Goal: Task Accomplishment & Management: Complete application form

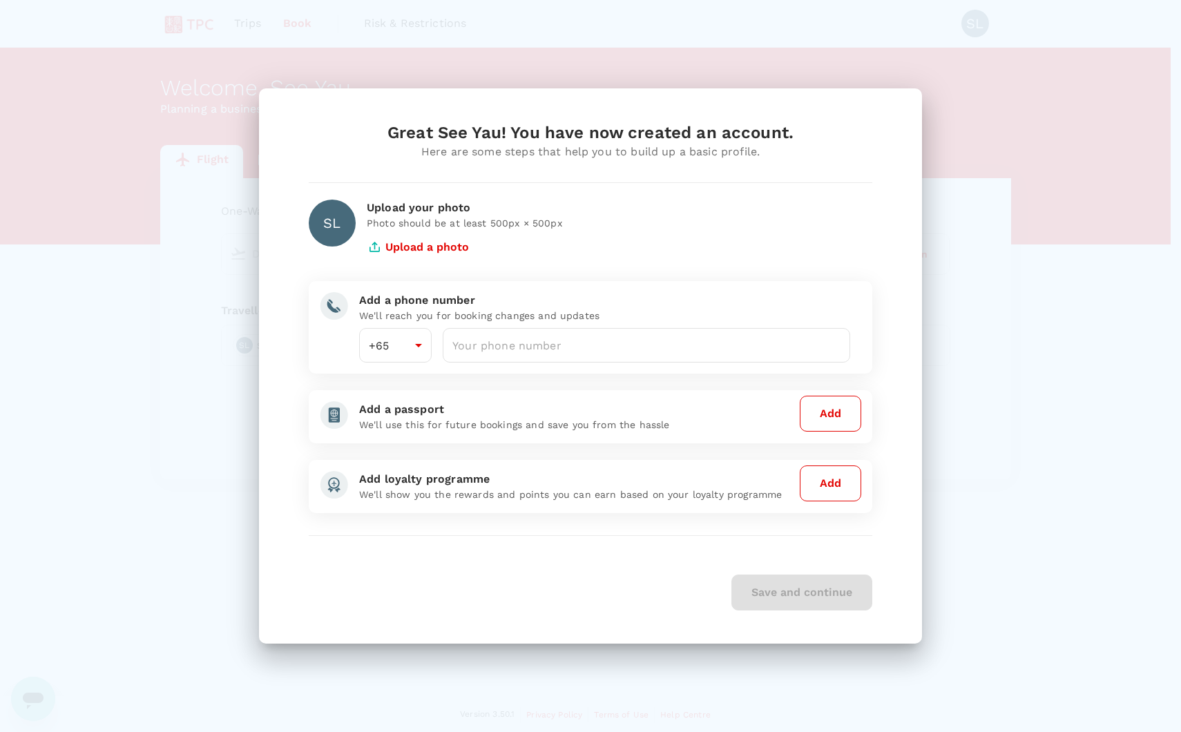
click at [954, 450] on div "Great See Yau! You have now created an account. Here are some steps that help y…" at bounding box center [590, 366] width 1181 height 732
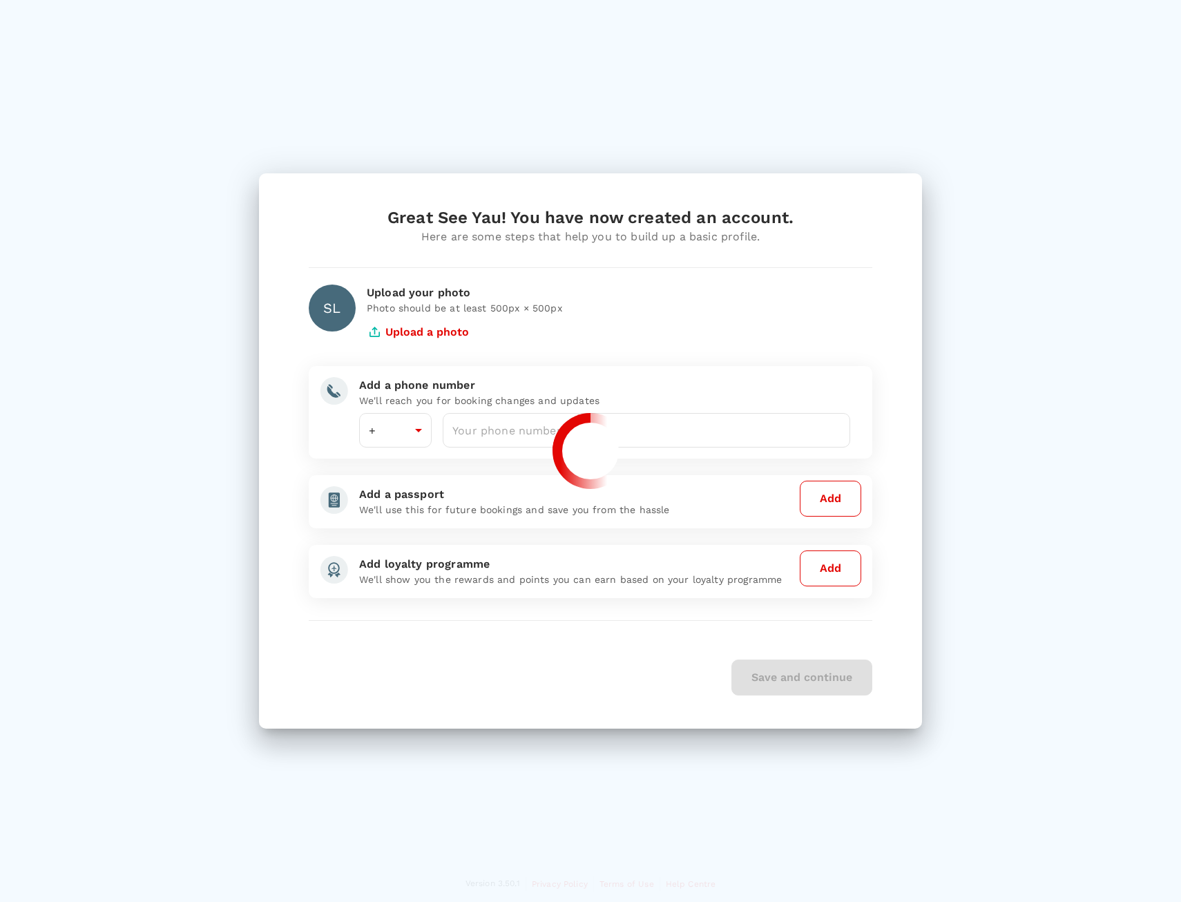
type input "65"
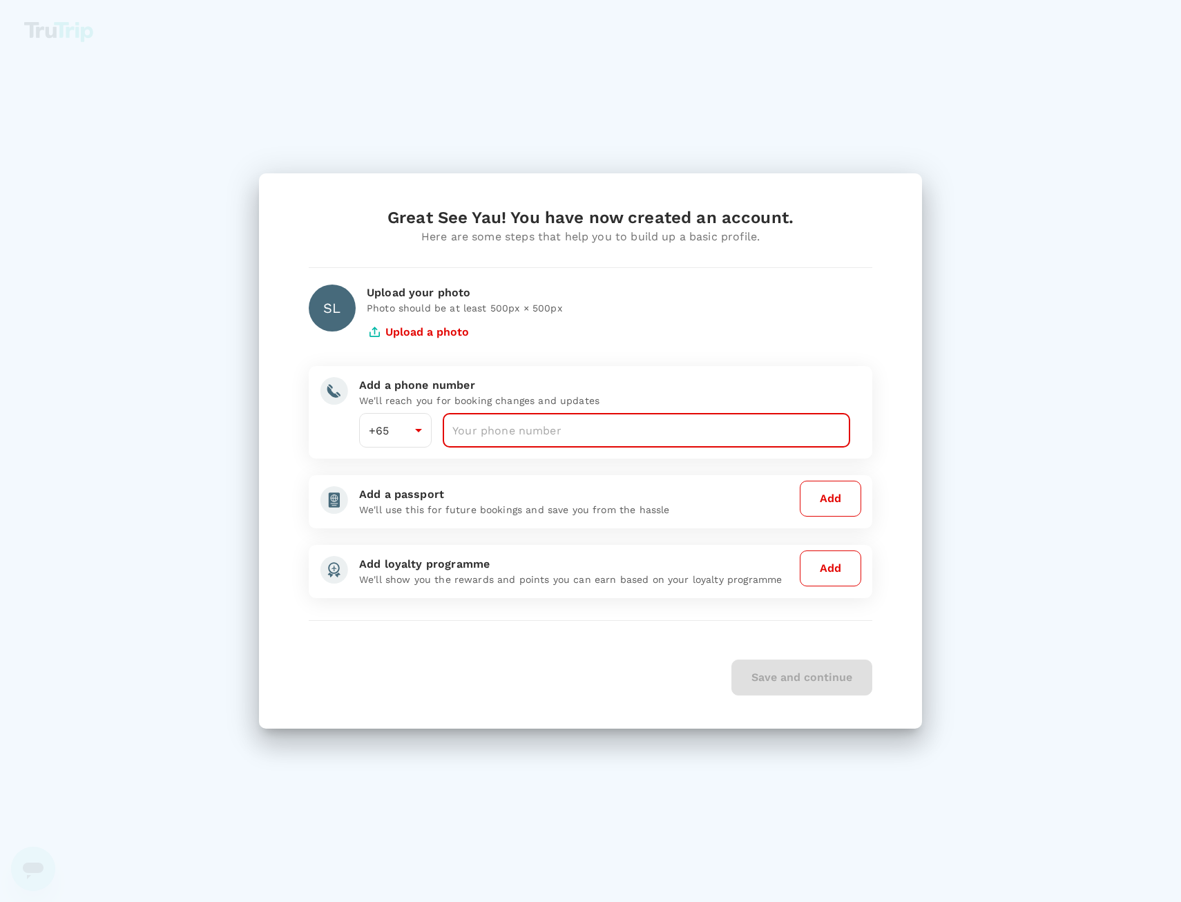
click at [488, 431] on input "number" at bounding box center [647, 430] width 408 height 35
type input "97901685"
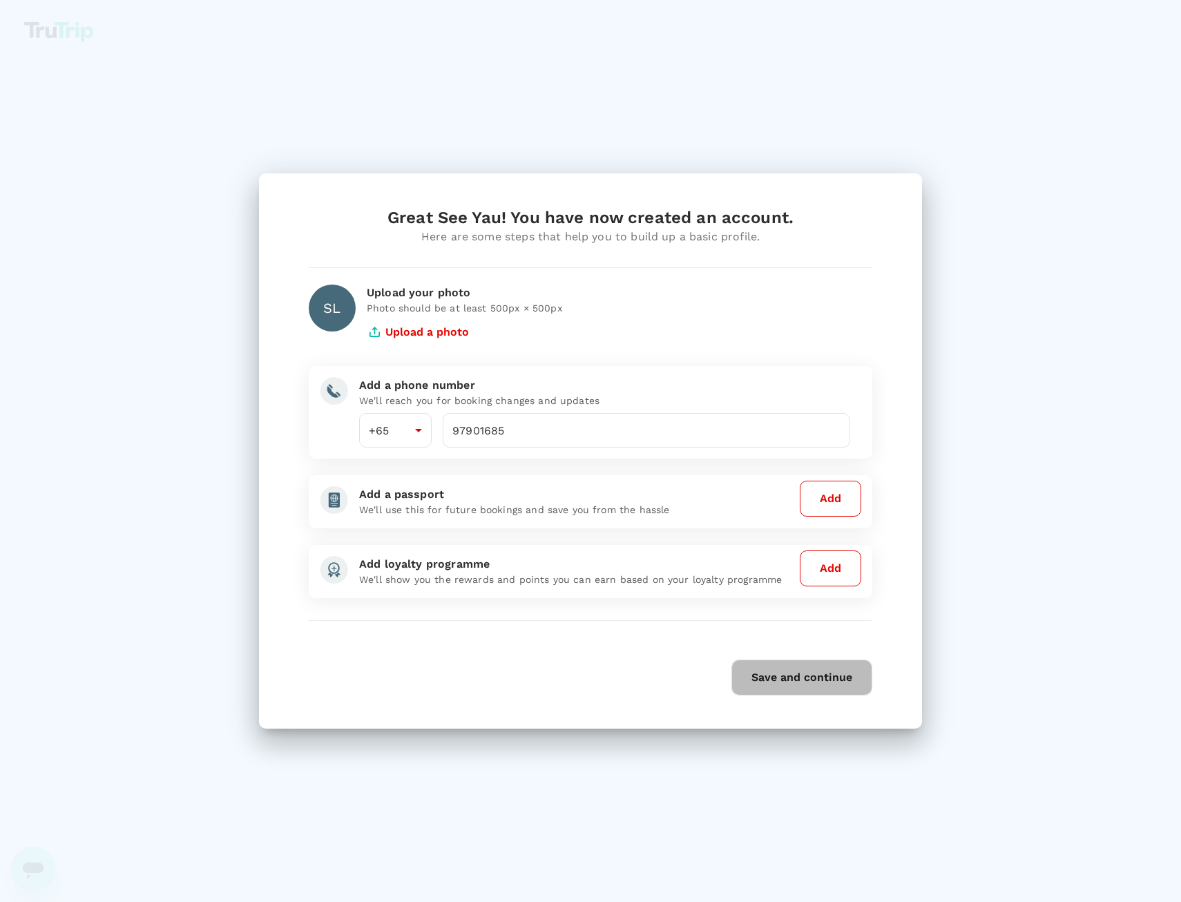
click at [806, 681] on button "Save and continue" at bounding box center [802, 678] width 141 height 36
type input "65"
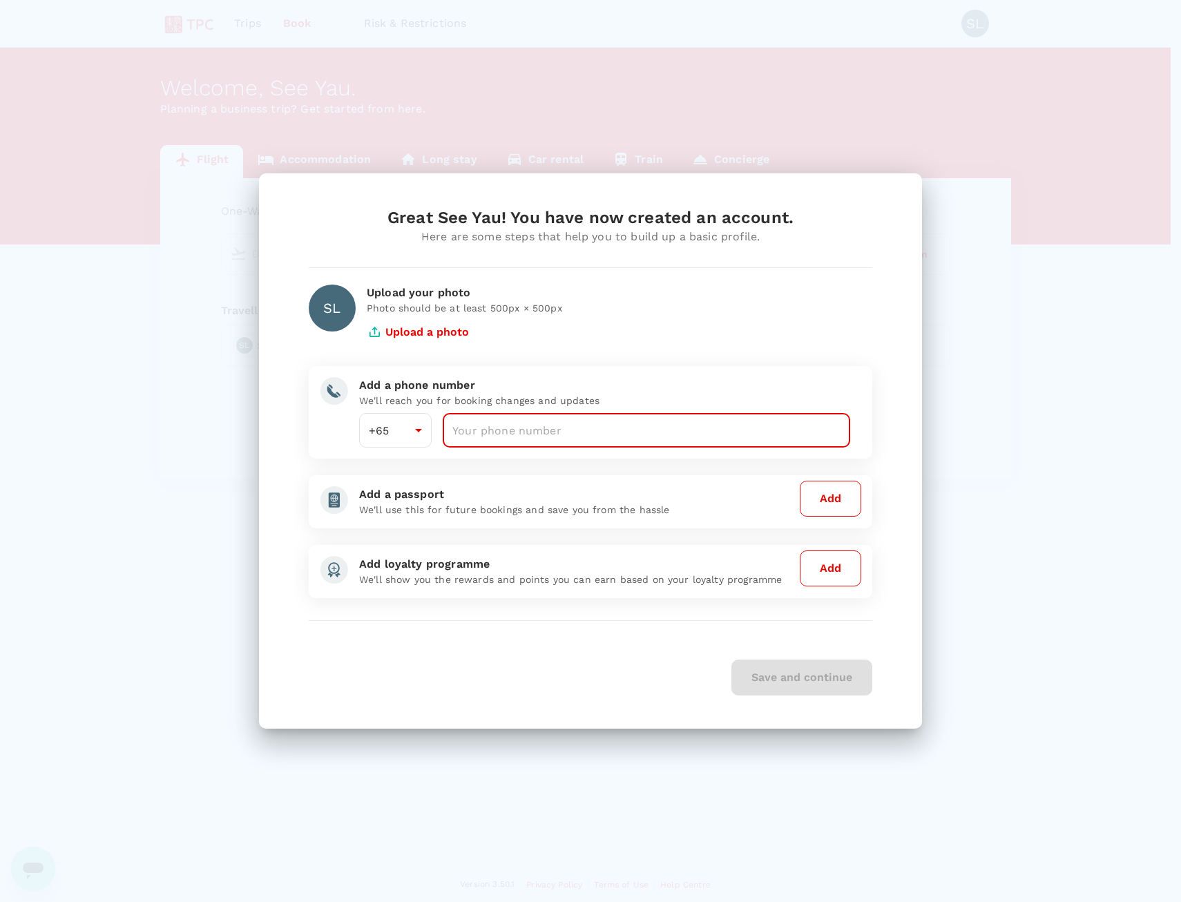
click at [528, 419] on input "number" at bounding box center [647, 430] width 408 height 35
type input "97901685"
click at [763, 686] on button "Save and continue" at bounding box center [802, 678] width 141 height 36
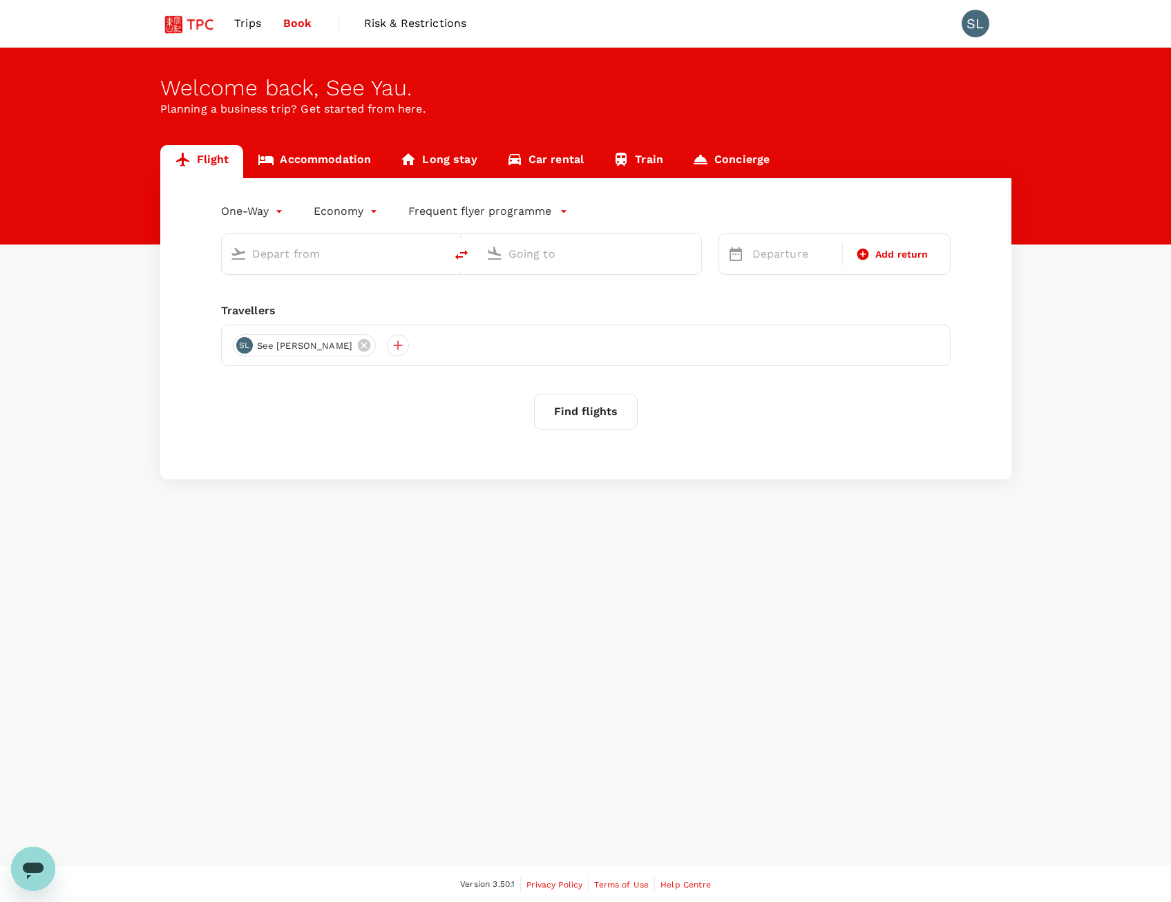
click at [359, 769] on div "Welcome back , See Yau . Planning a business trip? Get started from here. Fligh…" at bounding box center [585, 457] width 1171 height 819
